Goal: Book appointment/travel/reservation

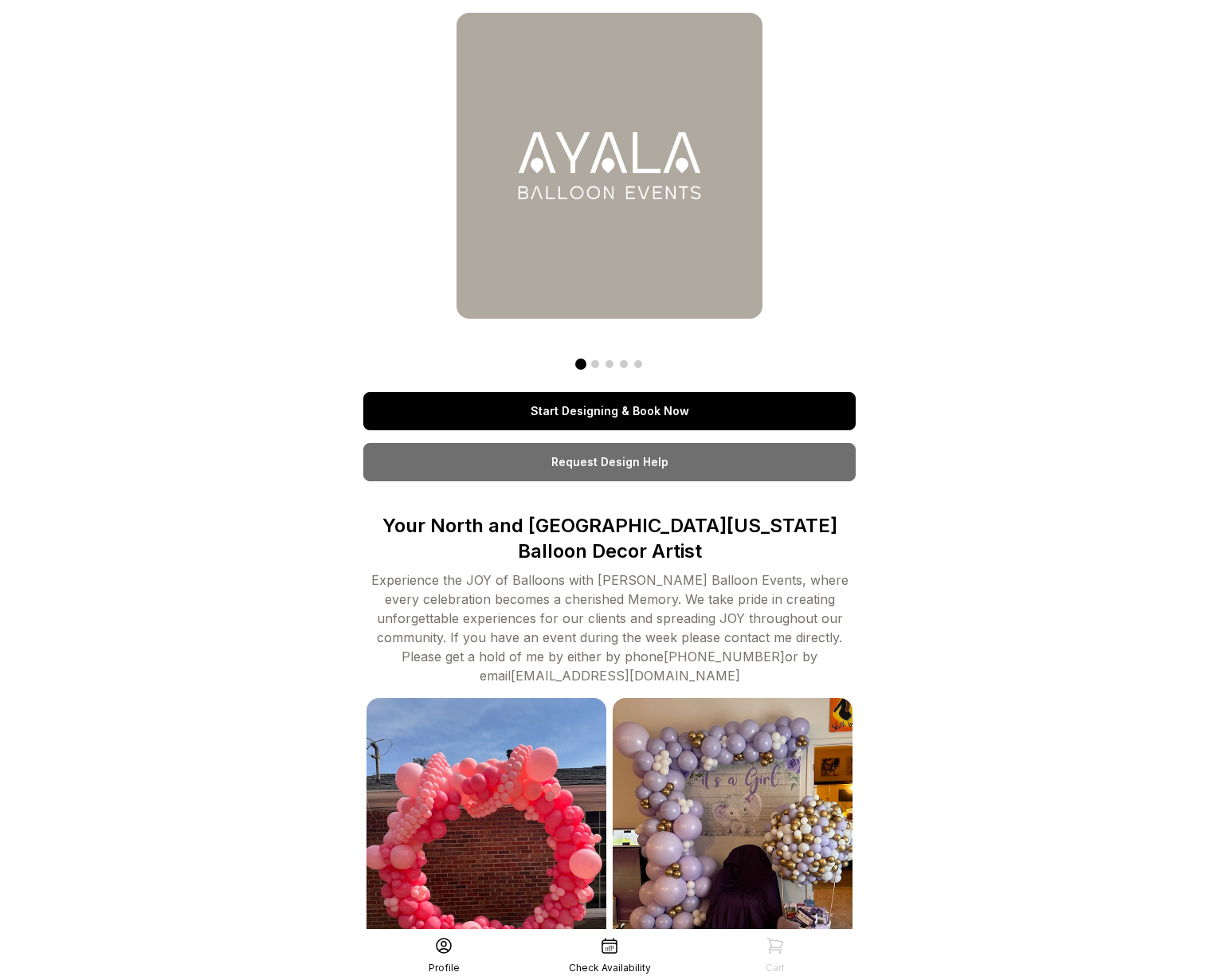
click at [642, 409] on link "Start Designing & Book Now" at bounding box center [610, 411] width 492 height 38
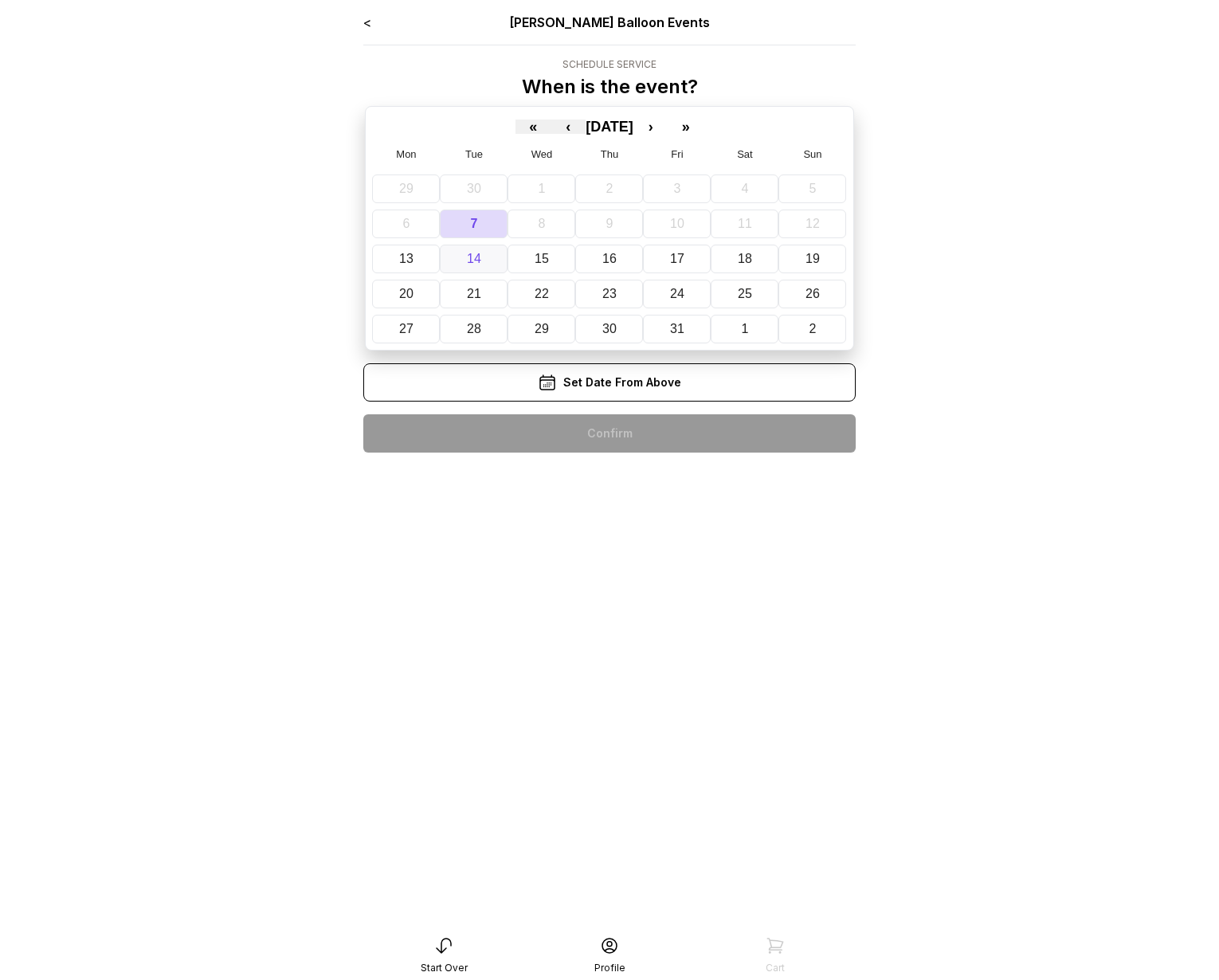
click at [469, 257] on abbr "14" at bounding box center [473, 258] width 14 height 13
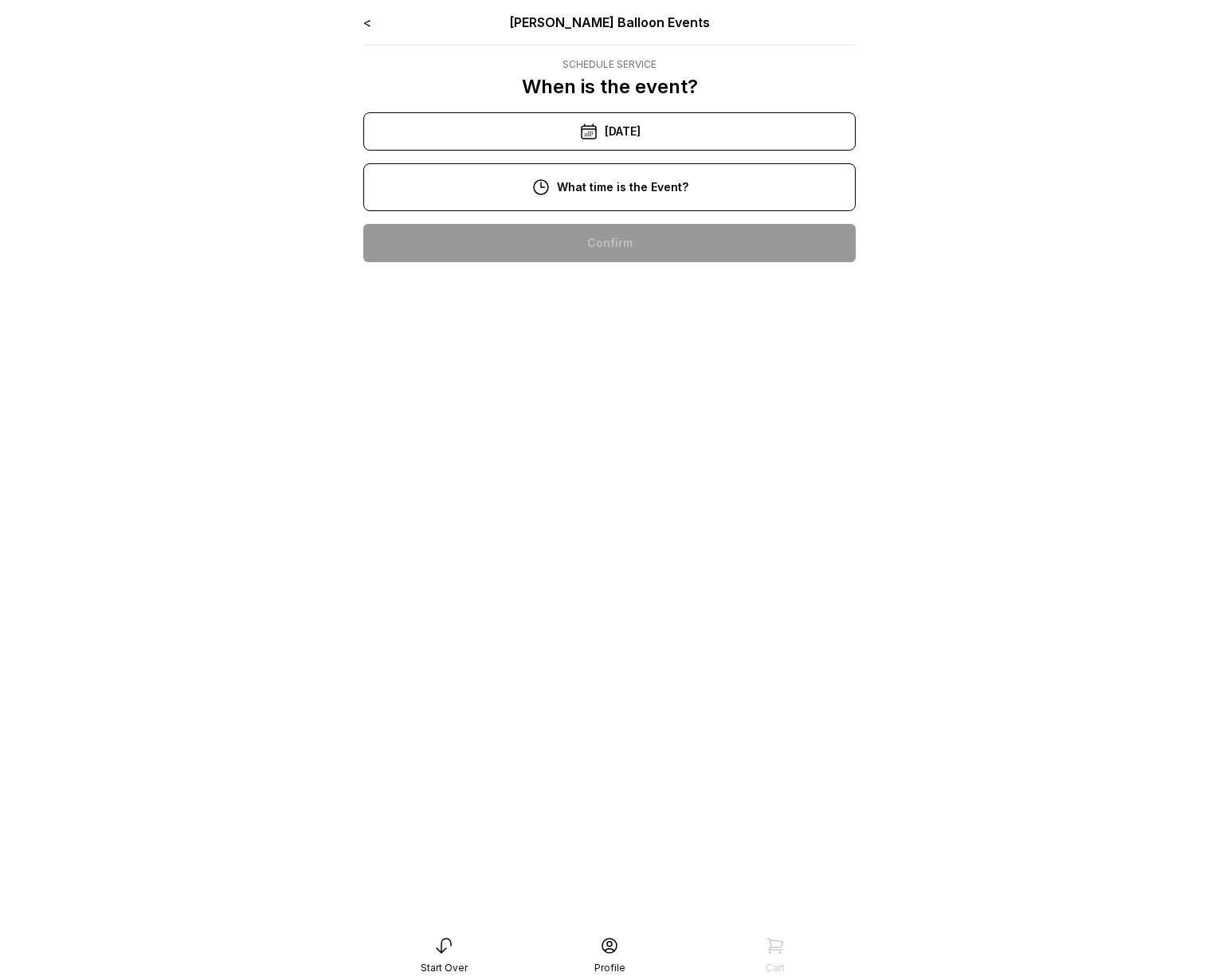
click at [630, 129] on div "10/14/2025" at bounding box center [610, 131] width 492 height 38
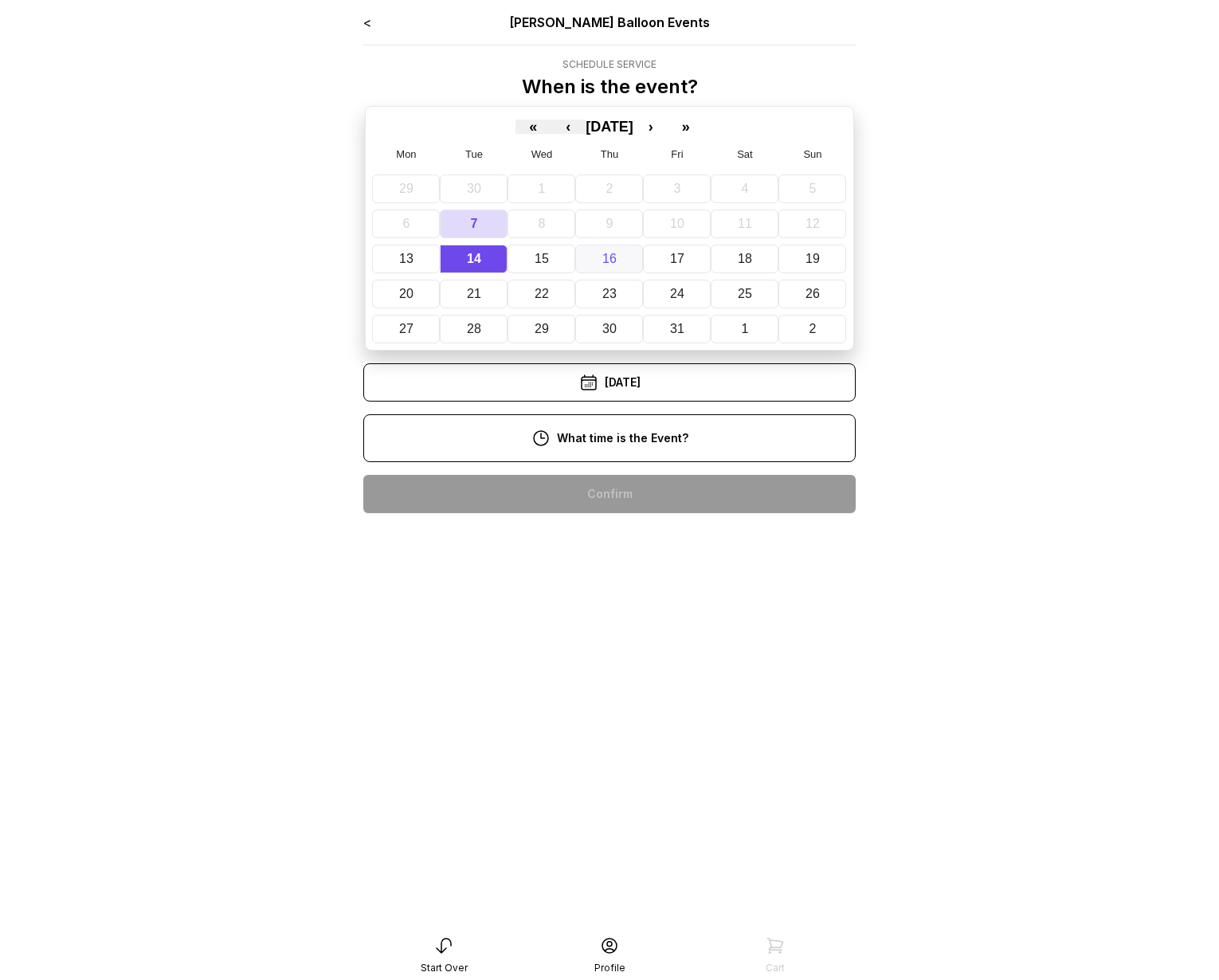
click at [620, 262] on button "16" at bounding box center [610, 259] width 68 height 28
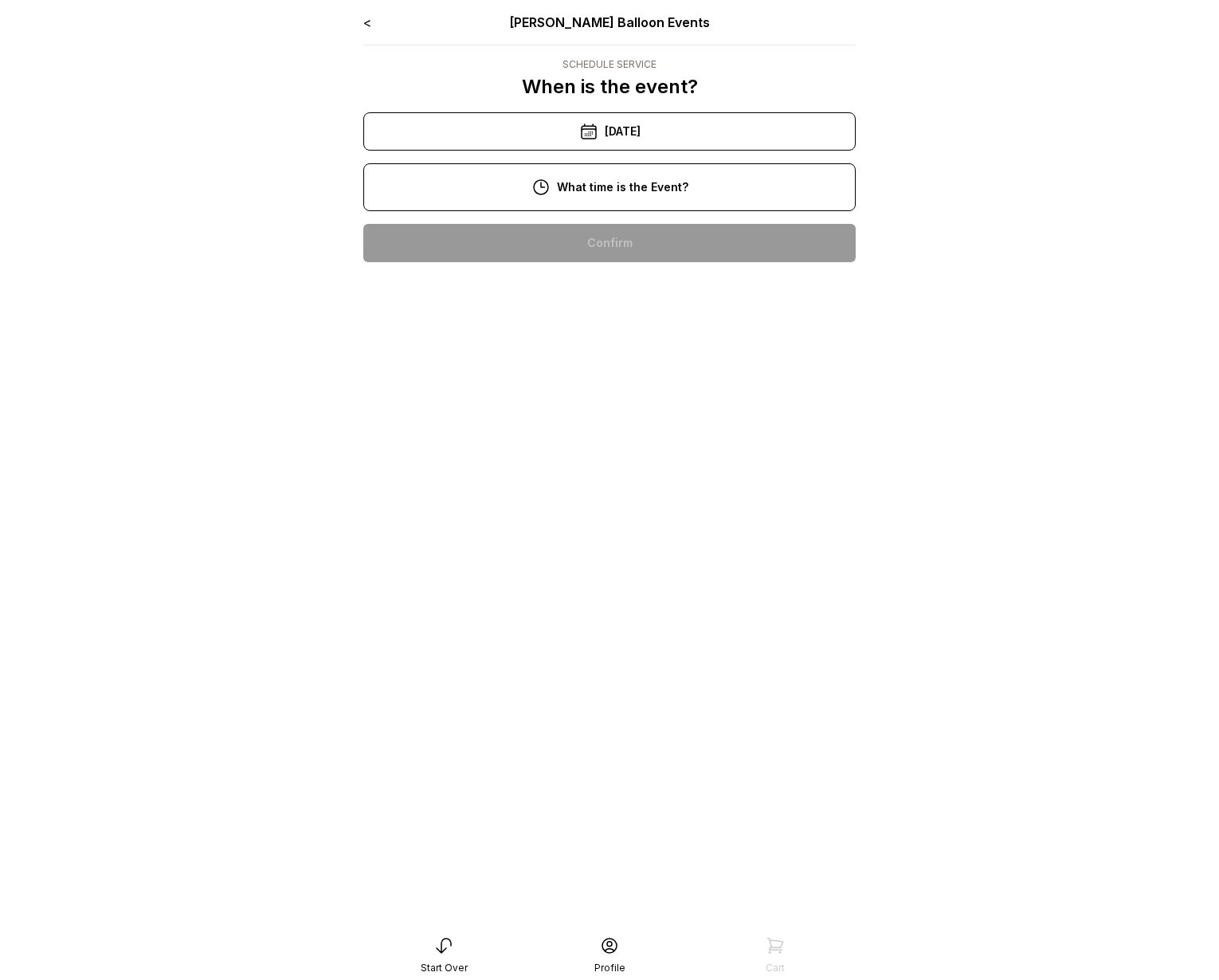
click at [719, 120] on div "10/16/2025" at bounding box center [610, 131] width 492 height 38
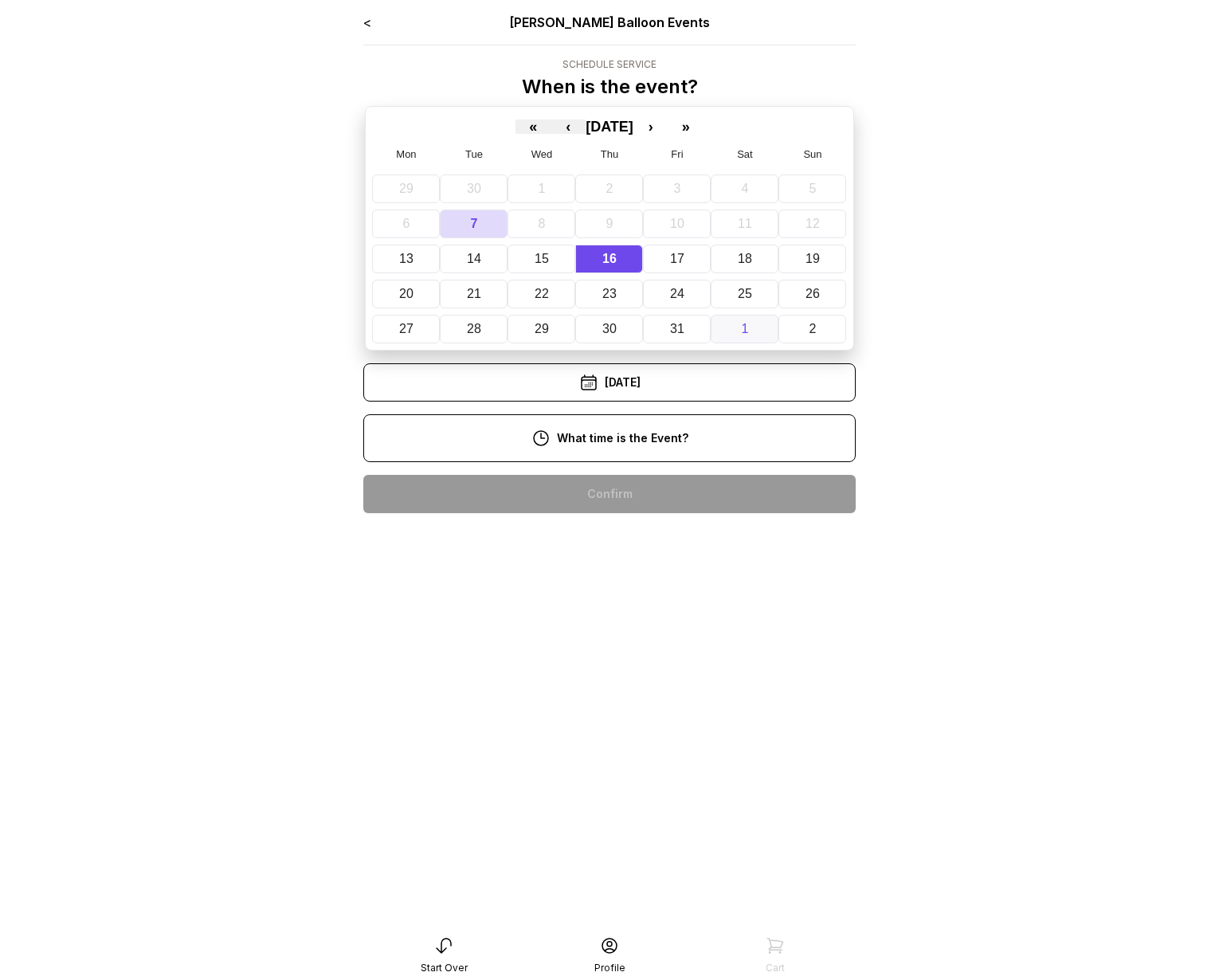
click at [750, 333] on button "1" at bounding box center [745, 329] width 68 height 28
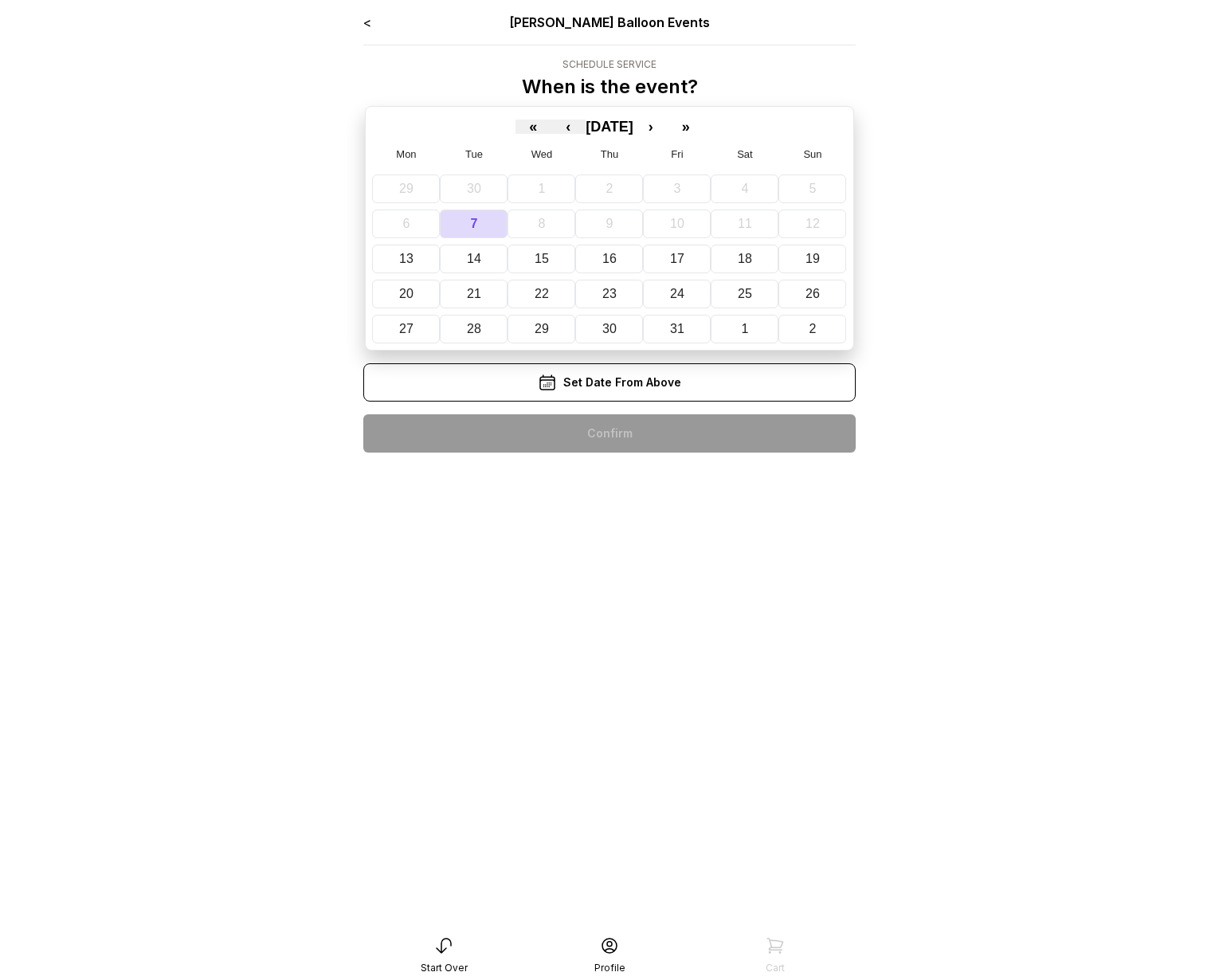
click at [372, 26] on div "< Ayala Balloon Events" at bounding box center [610, 22] width 492 height 19
click at [372, 23] on div "< Ayala Balloon Events" at bounding box center [610, 22] width 492 height 19
click at [367, 23] on link "<" at bounding box center [368, 22] width 8 height 16
click at [368, 23] on link "<" at bounding box center [368, 22] width 8 height 16
click at [369, 20] on link "<" at bounding box center [368, 22] width 8 height 16
